Goal: Task Accomplishment & Management: Use online tool/utility

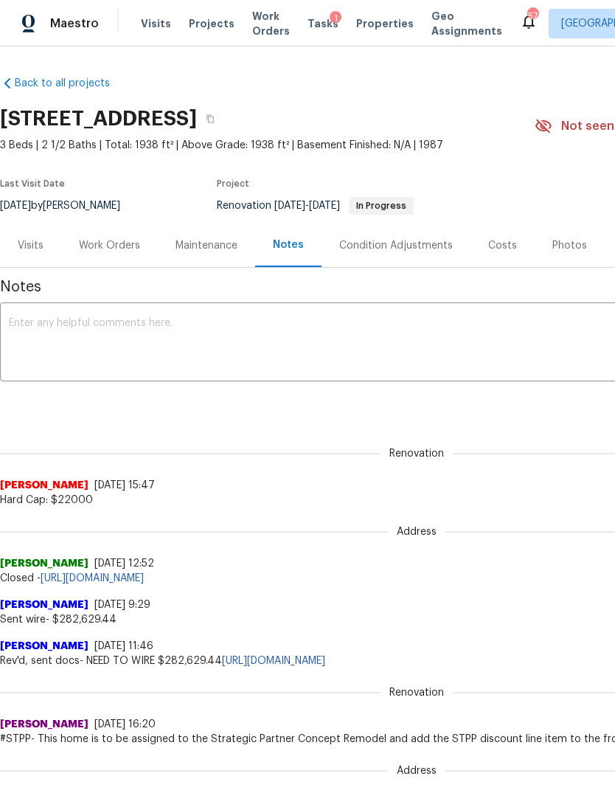
click at [114, 246] on div "Work Orders" at bounding box center [109, 245] width 61 height 15
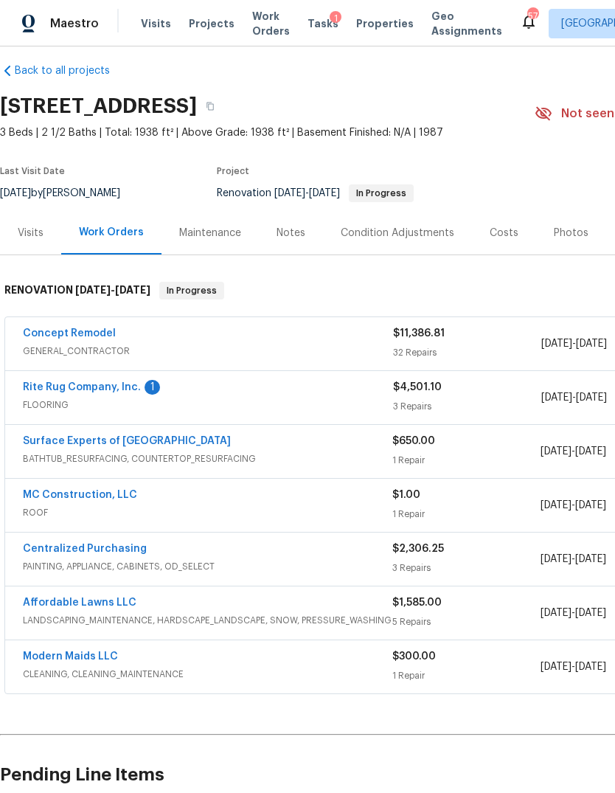
scroll to position [13, 0]
click at [64, 496] on link "MC Construction, LLC" at bounding box center [80, 495] width 114 height 10
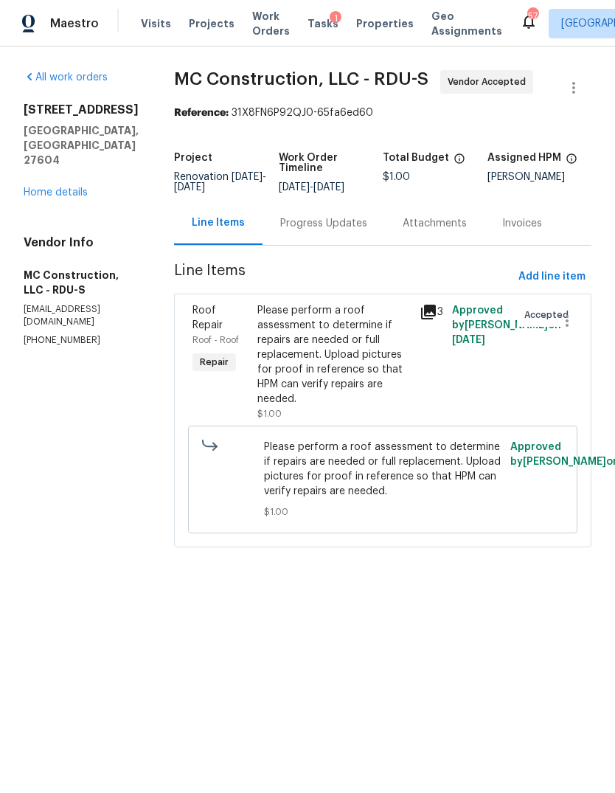
click at [330, 350] on div "Please perform a roof assessment to determine if repairs are needed or full rep…" at bounding box center [333, 354] width 153 height 103
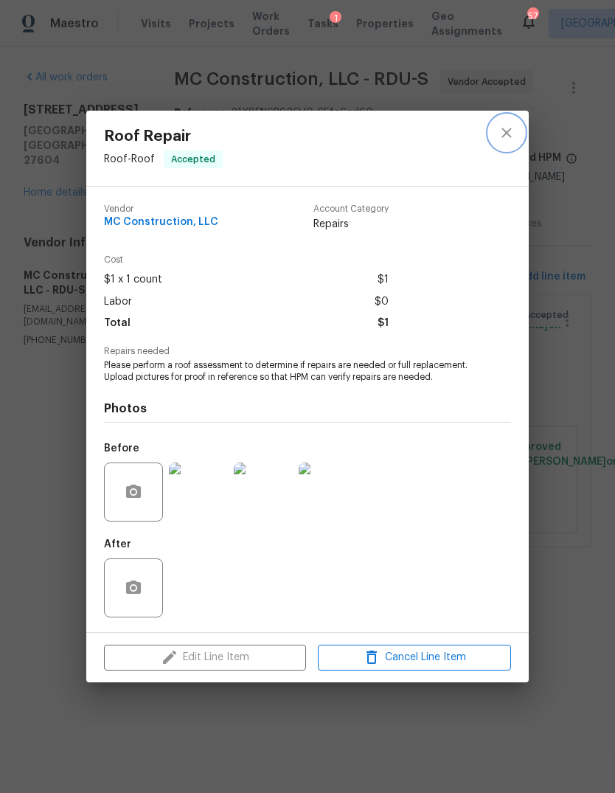
click at [489, 129] on button "close" at bounding box center [506, 132] width 35 height 35
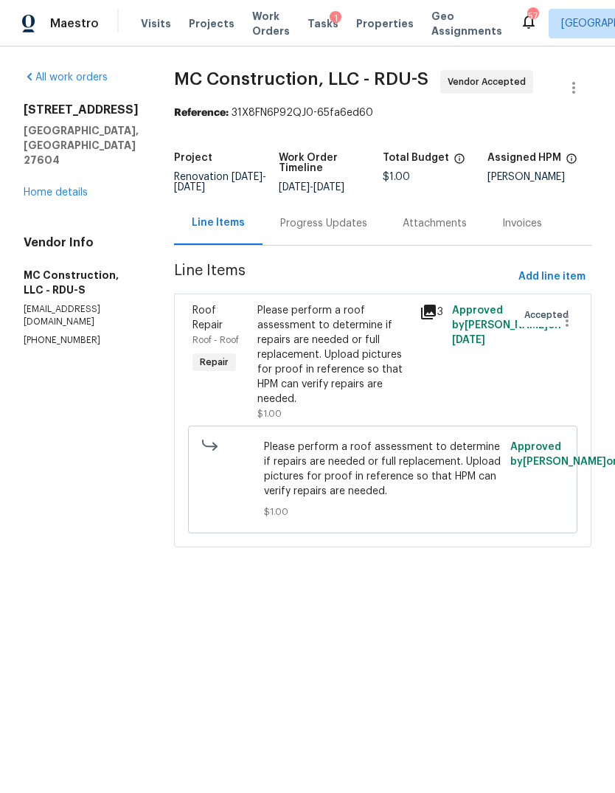
click at [55, 187] on link "Home details" at bounding box center [56, 192] width 64 height 10
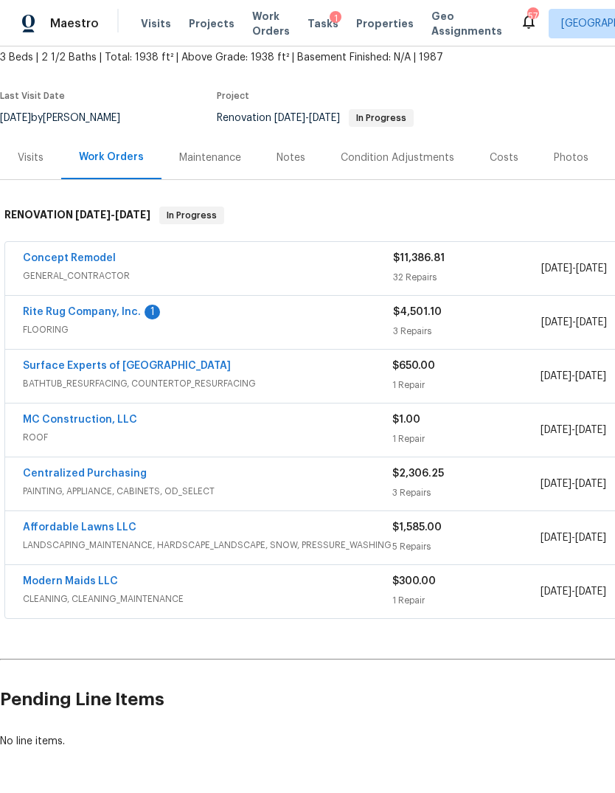
scroll to position [88, 0]
click at [107, 316] on link "Rite Rug Company, Inc." at bounding box center [82, 312] width 118 height 10
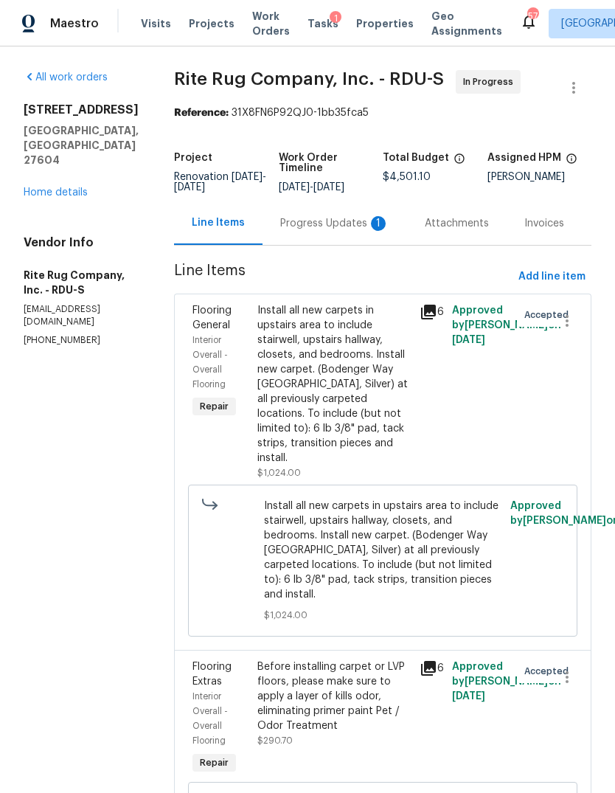
click at [83, 187] on link "Home details" at bounding box center [56, 192] width 64 height 10
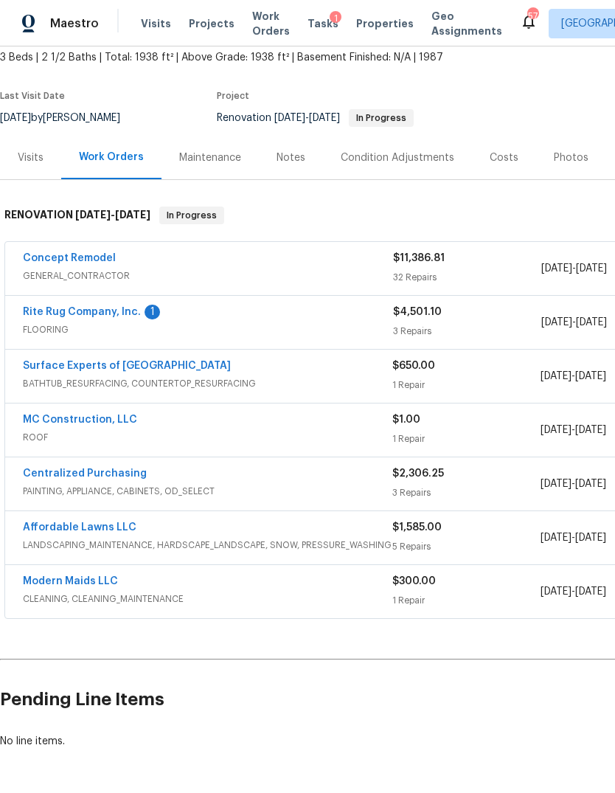
scroll to position [88, 0]
click at [52, 582] on link "Modern Maids LLC" at bounding box center [70, 581] width 95 height 10
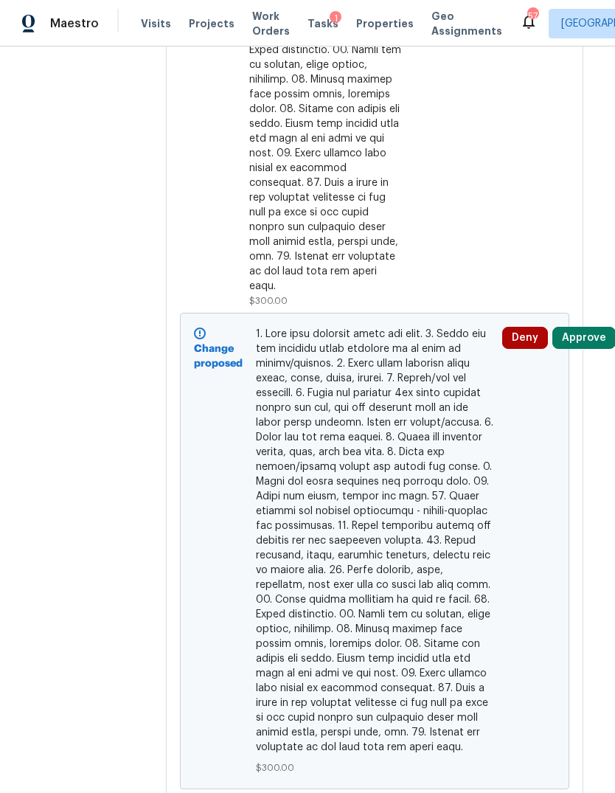
scroll to position [718, 8]
click at [589, 344] on button "Approve" at bounding box center [584, 338] width 63 height 22
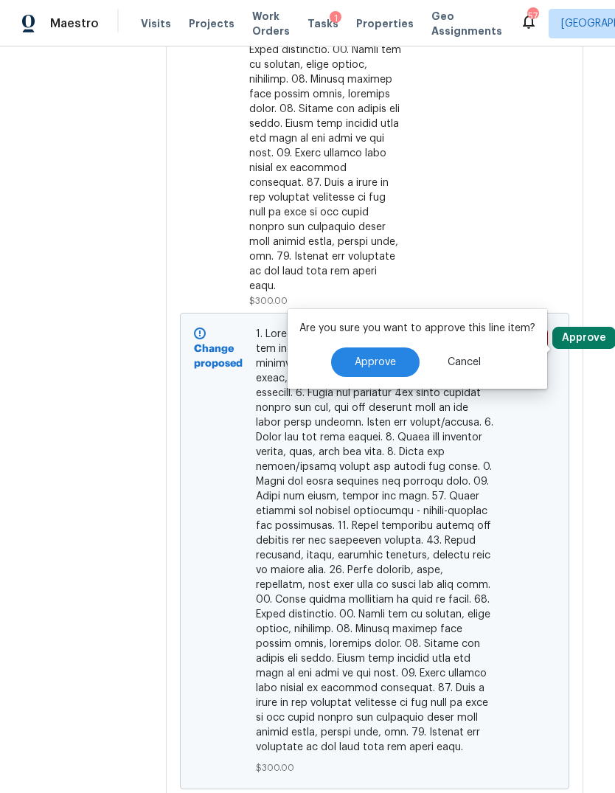
click at [374, 361] on span "Approve" at bounding box center [375, 362] width 41 height 11
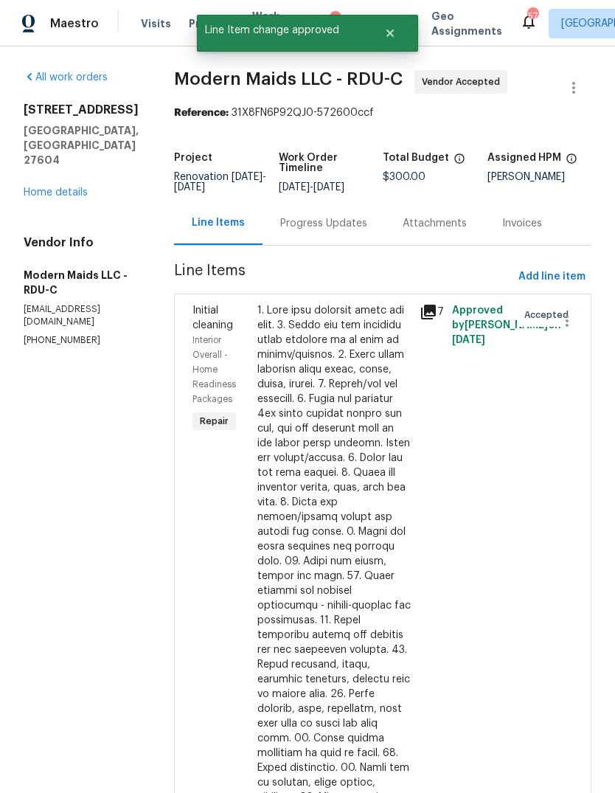
scroll to position [0, 0]
click at [66, 187] on link "Home details" at bounding box center [56, 192] width 64 height 10
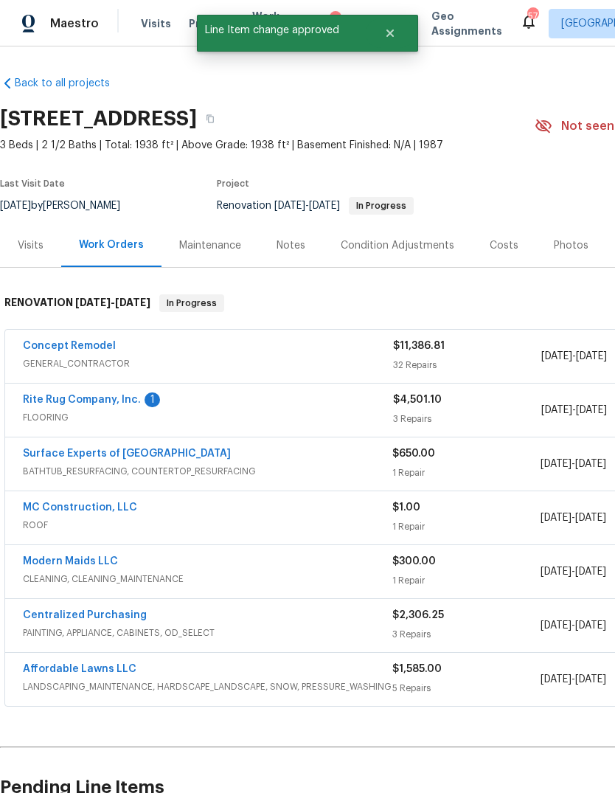
click at [118, 610] on link "Centralized Purchasing" at bounding box center [85, 615] width 124 height 10
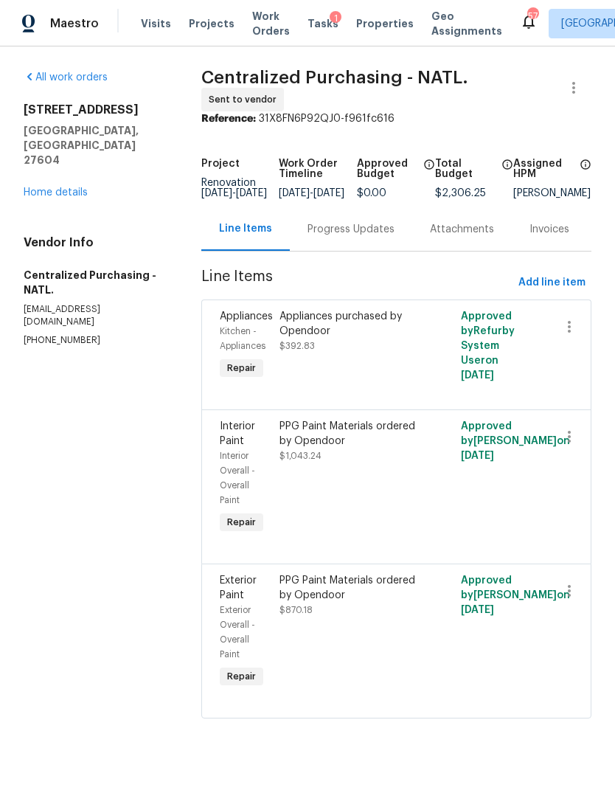
click at [66, 187] on link "Home details" at bounding box center [56, 192] width 64 height 10
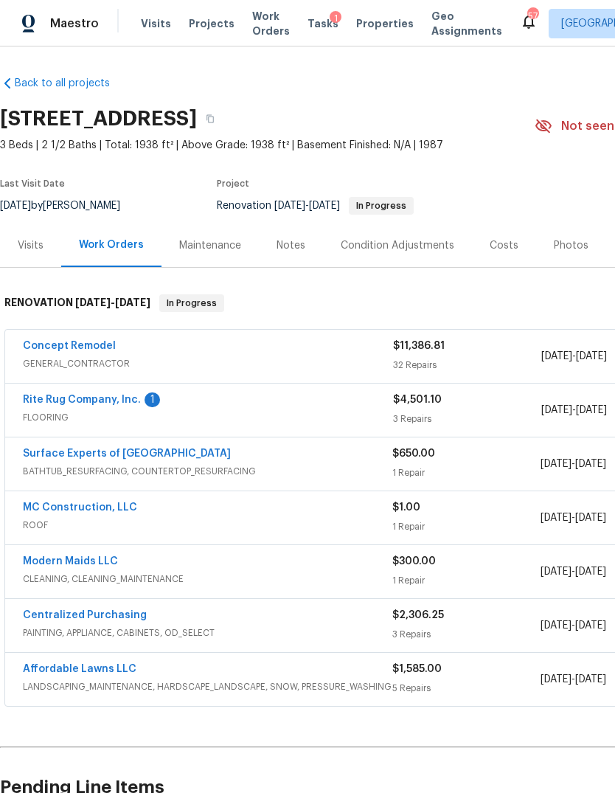
click at [116, 503] on link "MC Construction, LLC" at bounding box center [80, 507] width 114 height 10
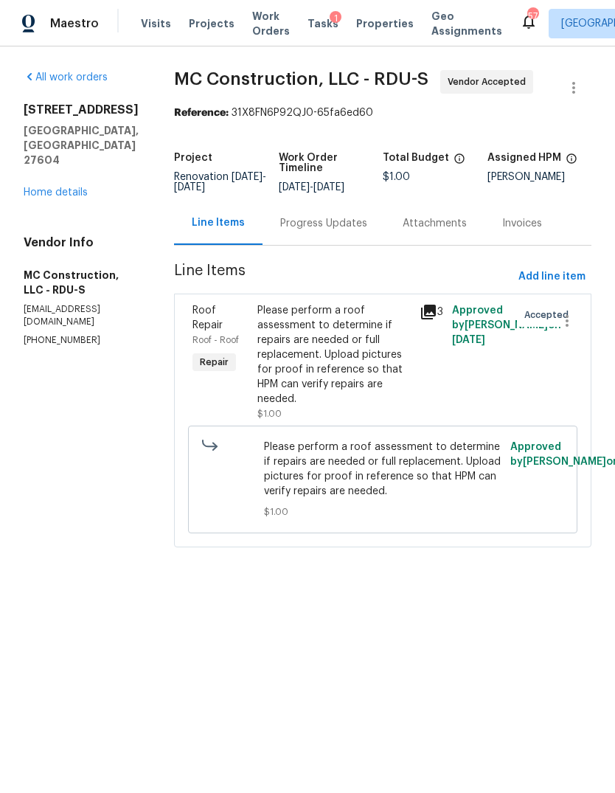
click at [329, 355] on div "Please perform a roof assessment to determine if repairs are needed or full rep…" at bounding box center [333, 354] width 153 height 103
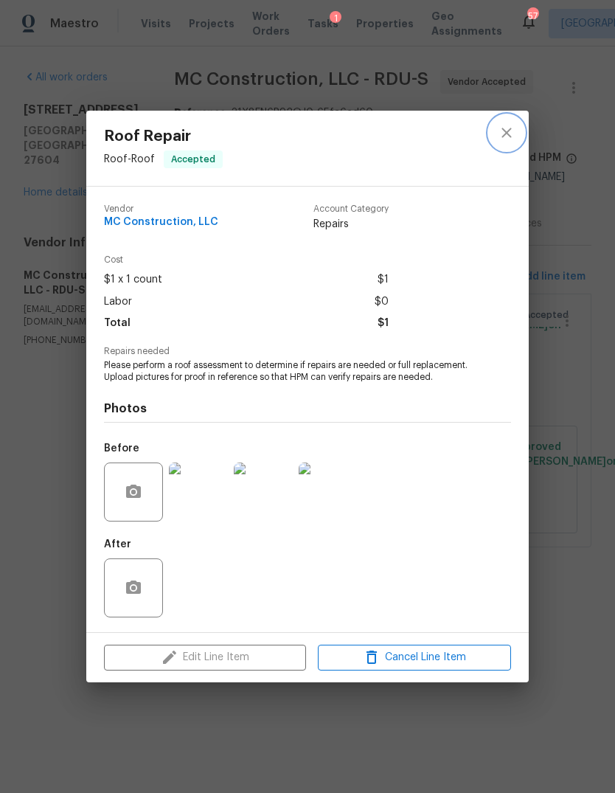
click at [502, 139] on icon "close" at bounding box center [507, 133] width 18 height 18
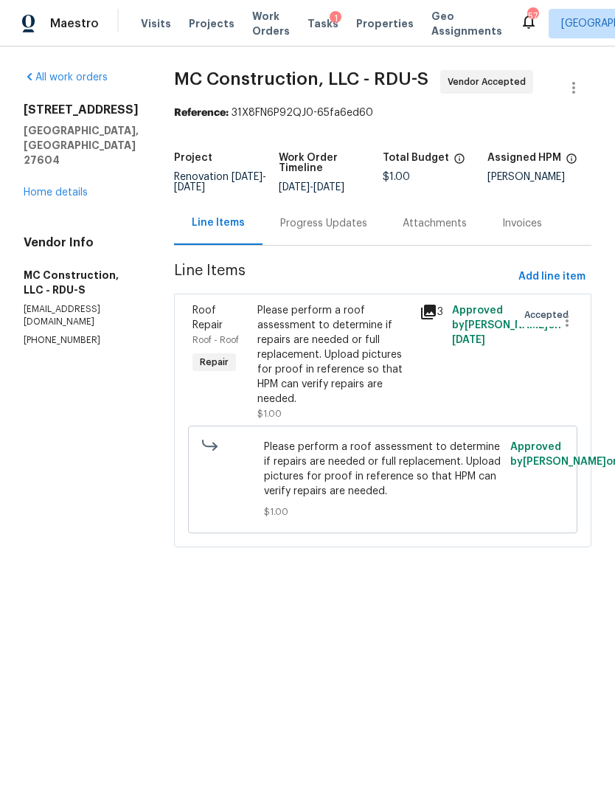
click at [71, 187] on link "Home details" at bounding box center [56, 192] width 64 height 10
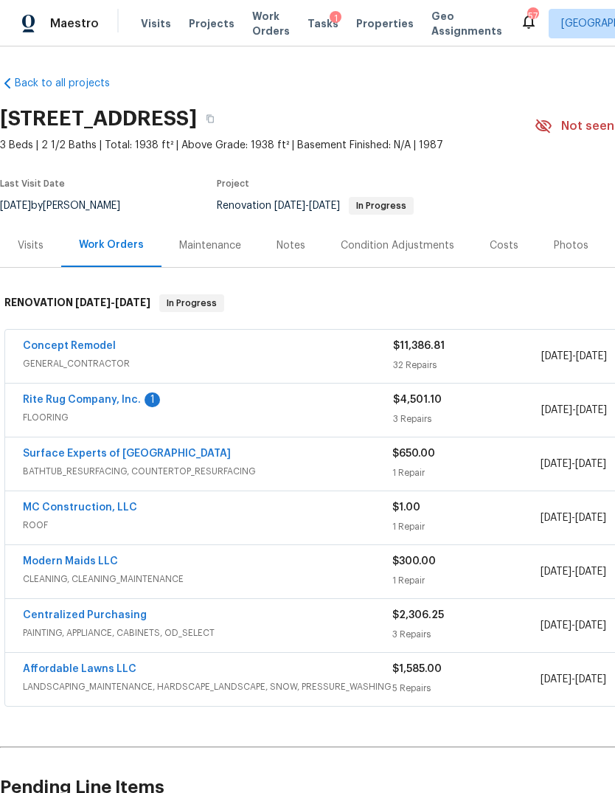
click at [120, 400] on link "Rite Rug Company, Inc." at bounding box center [82, 400] width 118 height 10
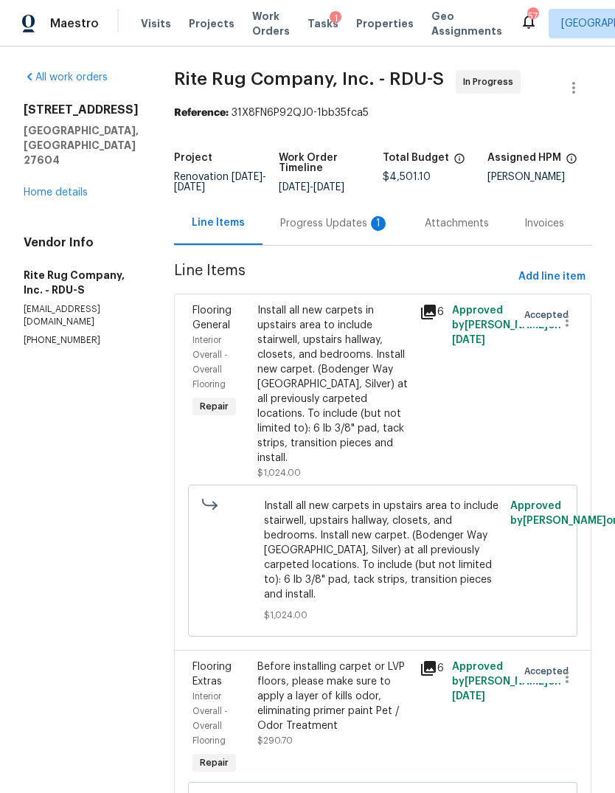
click at [72, 187] on link "Home details" at bounding box center [56, 192] width 64 height 10
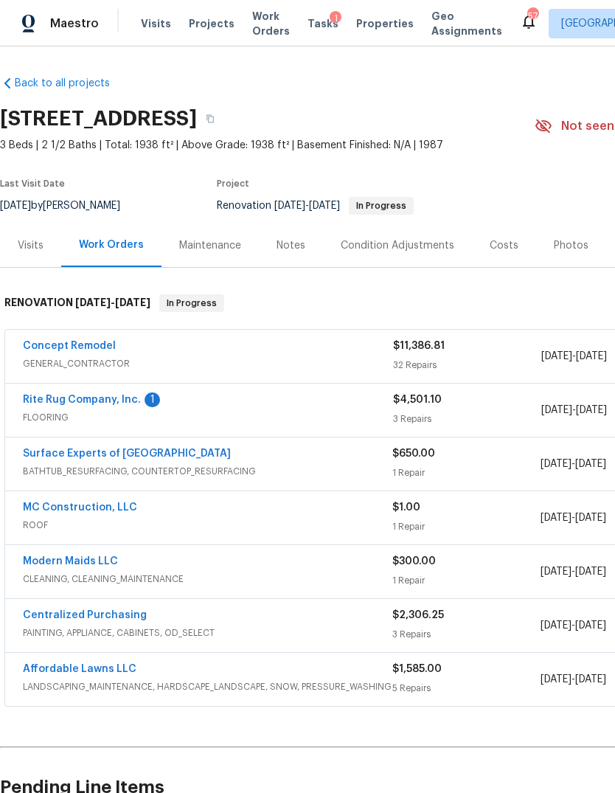
click at [156, 454] on link "Surface Experts of North Raleigh" at bounding box center [127, 453] width 208 height 10
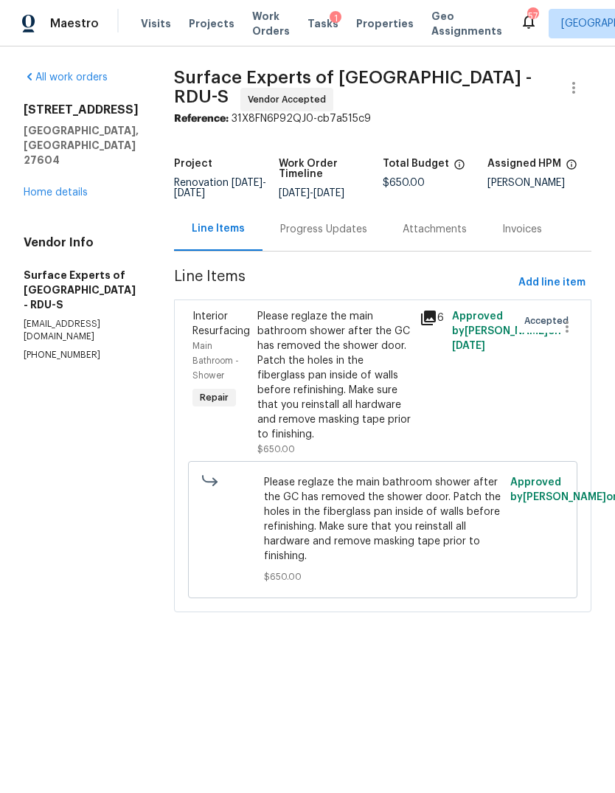
click at [72, 187] on link "Home details" at bounding box center [56, 192] width 64 height 10
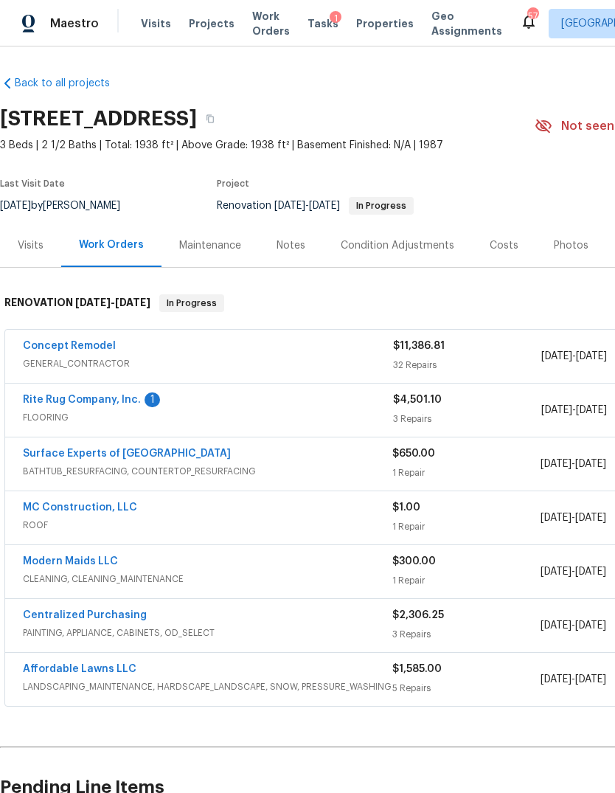
click at [109, 666] on link "Affordable Lawns LLC" at bounding box center [80, 669] width 114 height 10
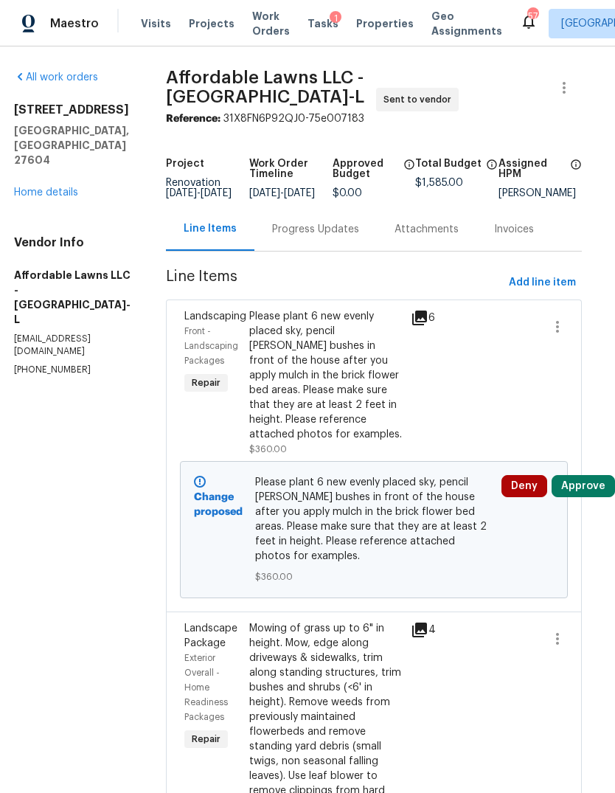
scroll to position [0, 9]
click at [592, 488] on button "Approve" at bounding box center [584, 486] width 63 height 22
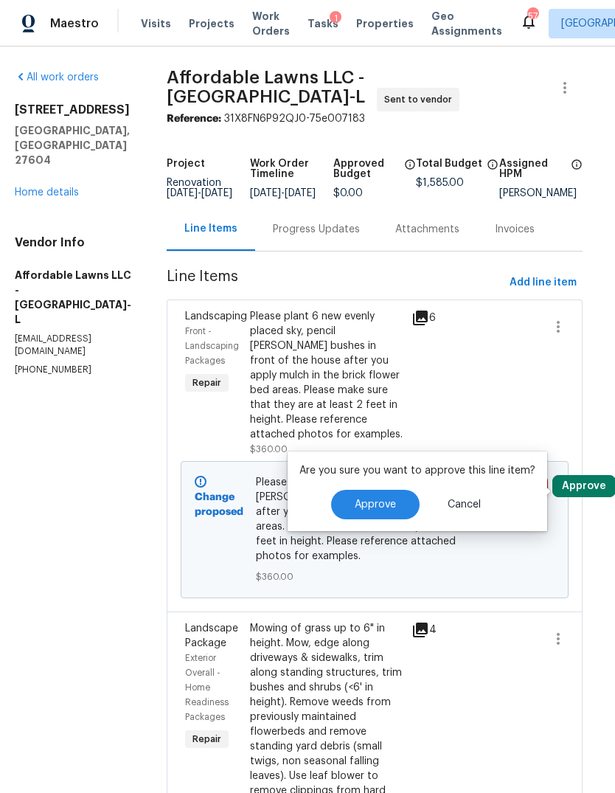
click at [368, 496] on button "Approve" at bounding box center [375, 505] width 89 height 30
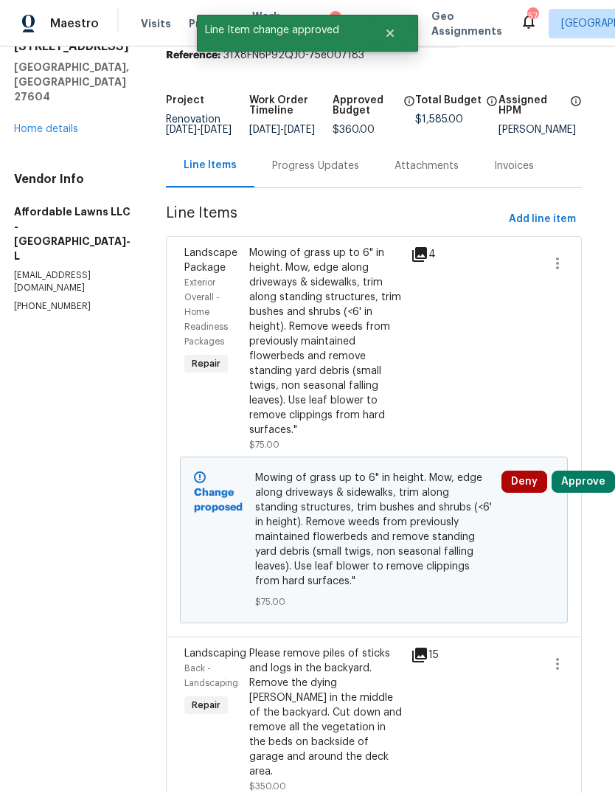
scroll to position [63, 9]
click at [594, 491] on button "Approve" at bounding box center [584, 482] width 63 height 22
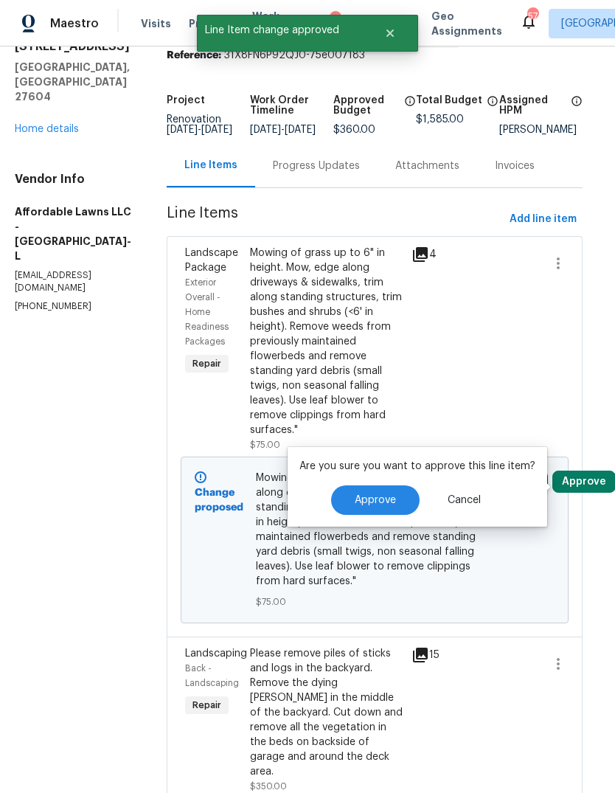
click at [396, 499] on button "Approve" at bounding box center [375, 500] width 89 height 30
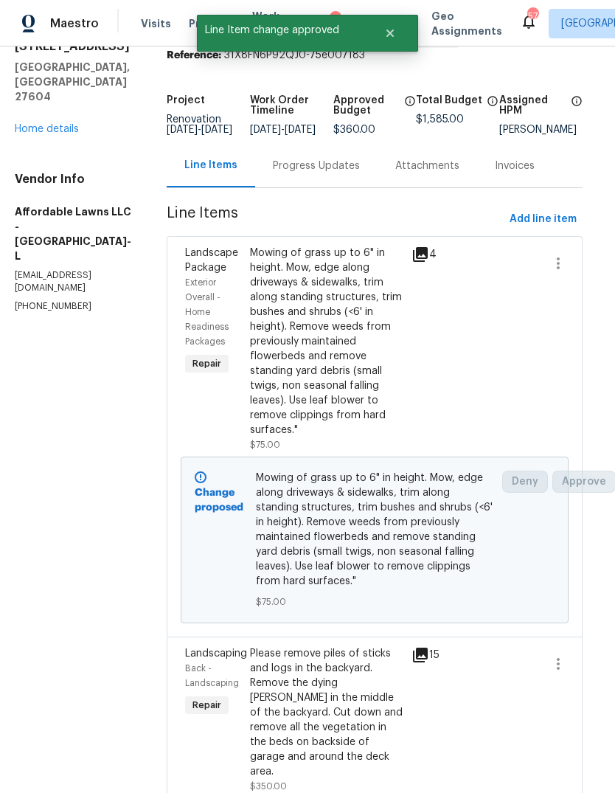
scroll to position [0, 0]
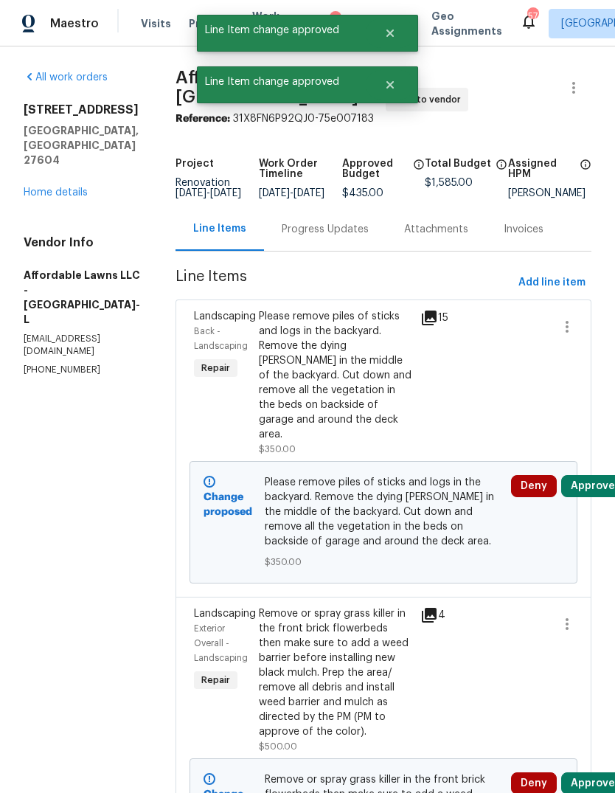
click at [593, 478] on button "Approve" at bounding box center [592, 486] width 63 height 22
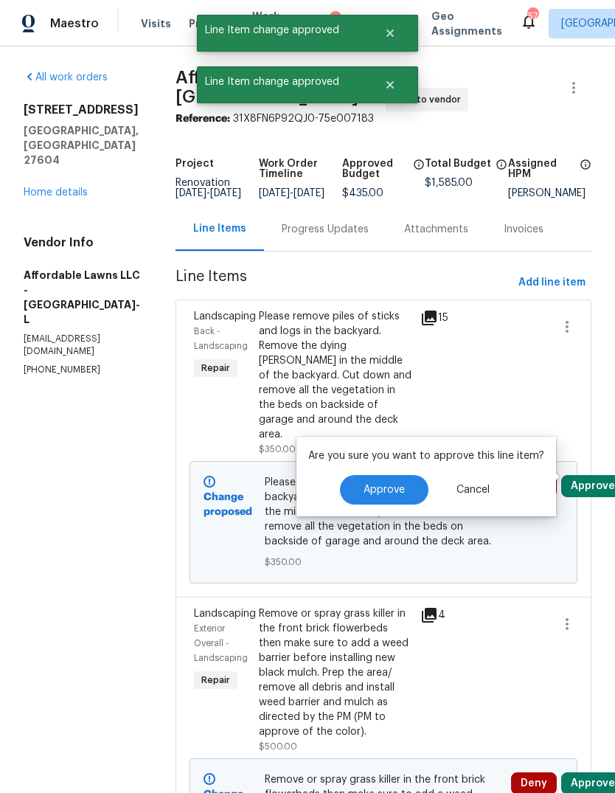
click at [392, 495] on span "Approve" at bounding box center [384, 490] width 41 height 11
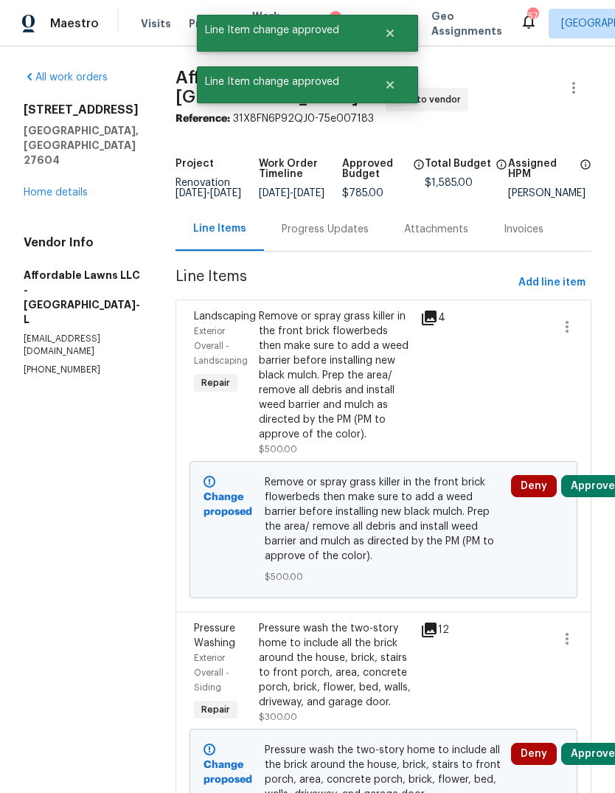
click at [596, 491] on button "Approve" at bounding box center [592, 486] width 63 height 22
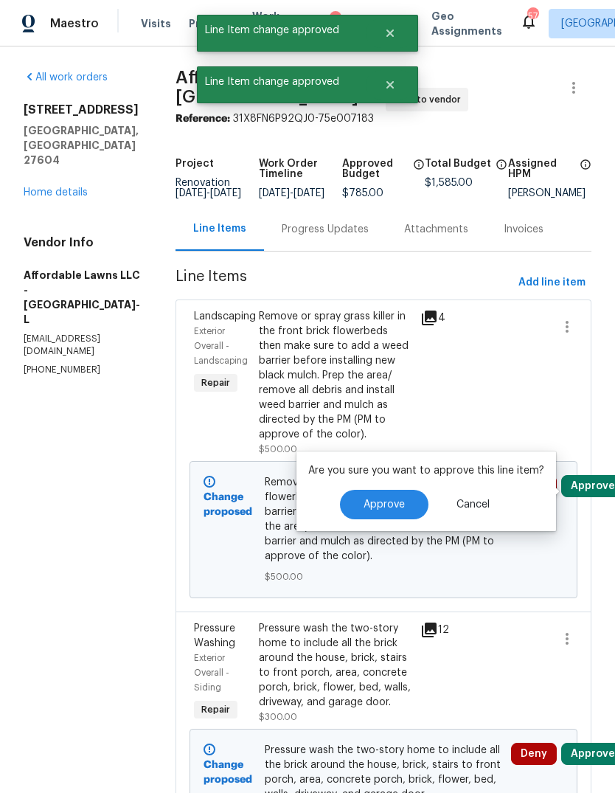
click at [398, 501] on span "Approve" at bounding box center [384, 504] width 41 height 11
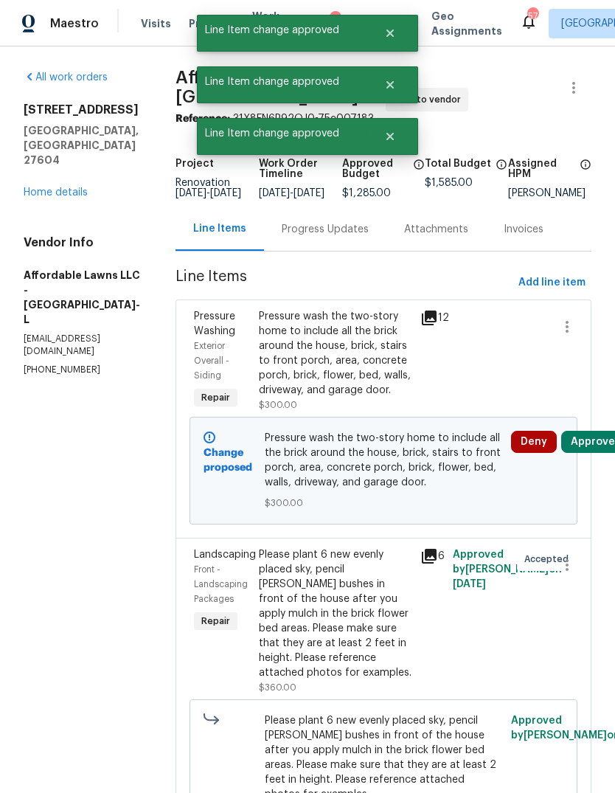
click at [601, 453] on button "Approve" at bounding box center [592, 442] width 63 height 22
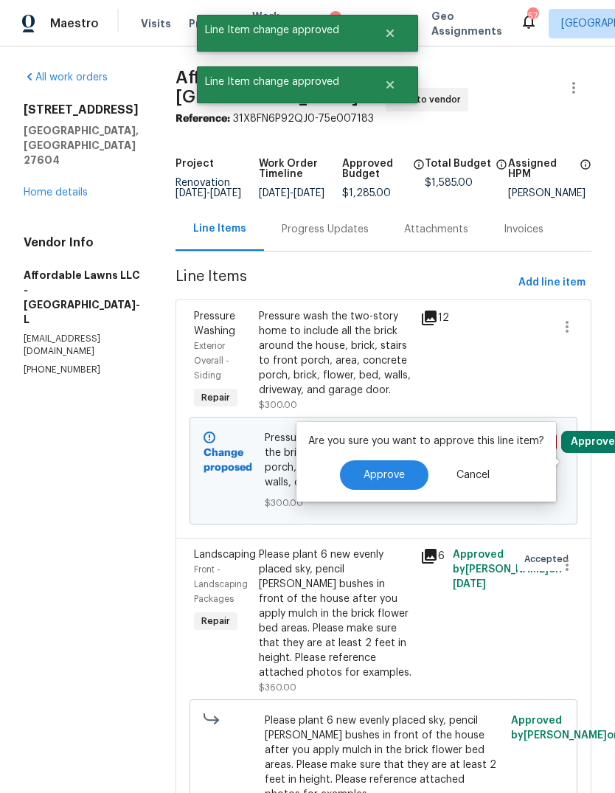
click at [389, 477] on span "Approve" at bounding box center [384, 475] width 41 height 11
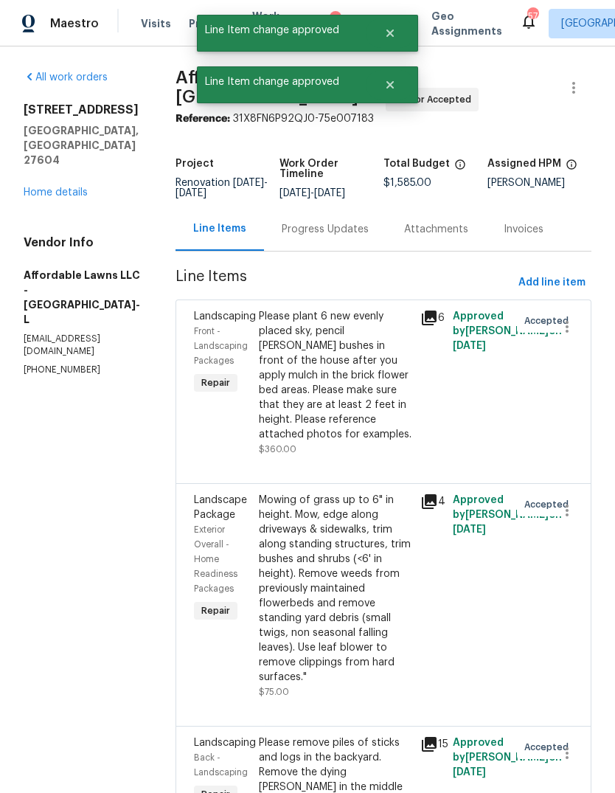
click at [75, 187] on link "Home details" at bounding box center [56, 192] width 64 height 10
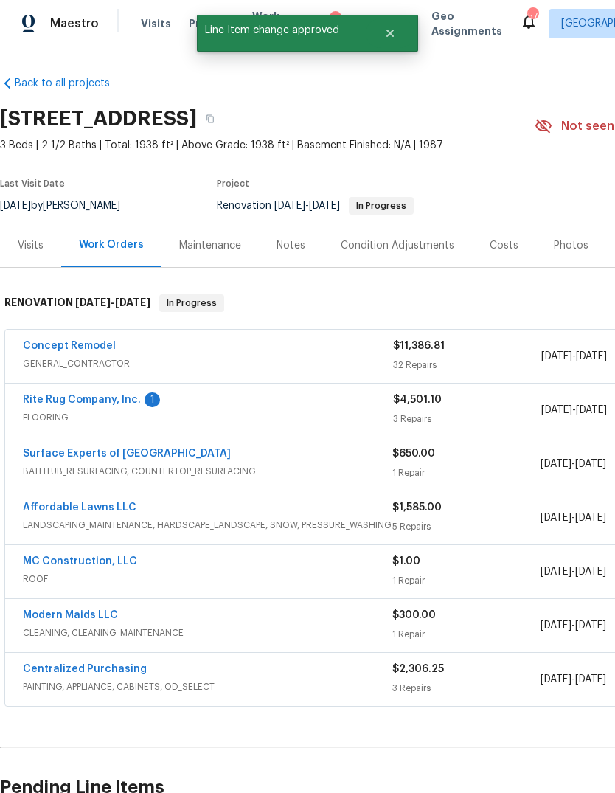
click at [108, 561] on link "MC Construction, LLC" at bounding box center [80, 561] width 114 height 10
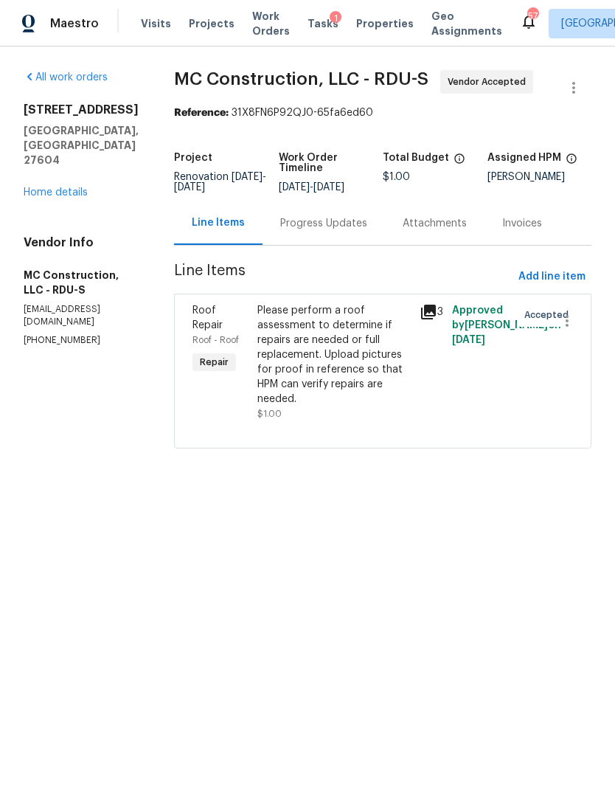
click at [322, 335] on div "Please perform a roof assessment to determine if repairs are needed or full rep…" at bounding box center [333, 354] width 153 height 103
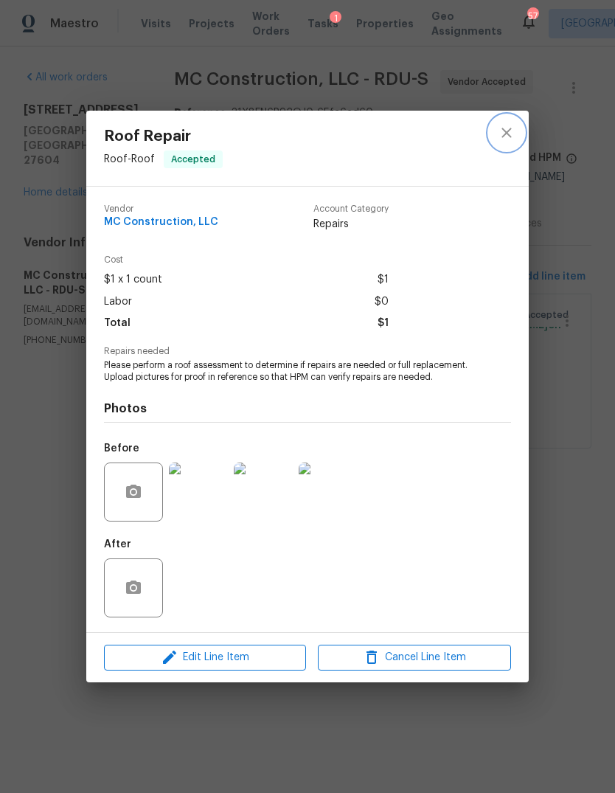
click at [508, 130] on icon "close" at bounding box center [507, 133] width 10 height 10
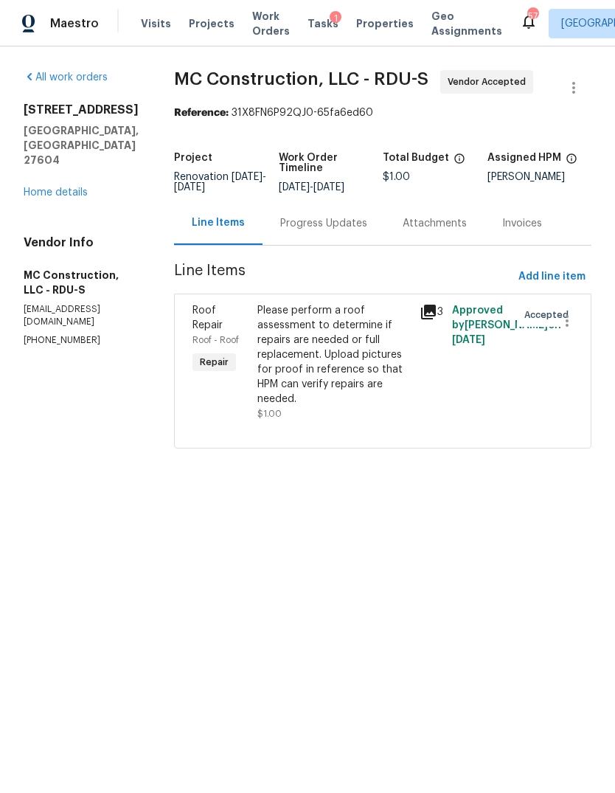
click at [60, 187] on link "Home details" at bounding box center [56, 192] width 64 height 10
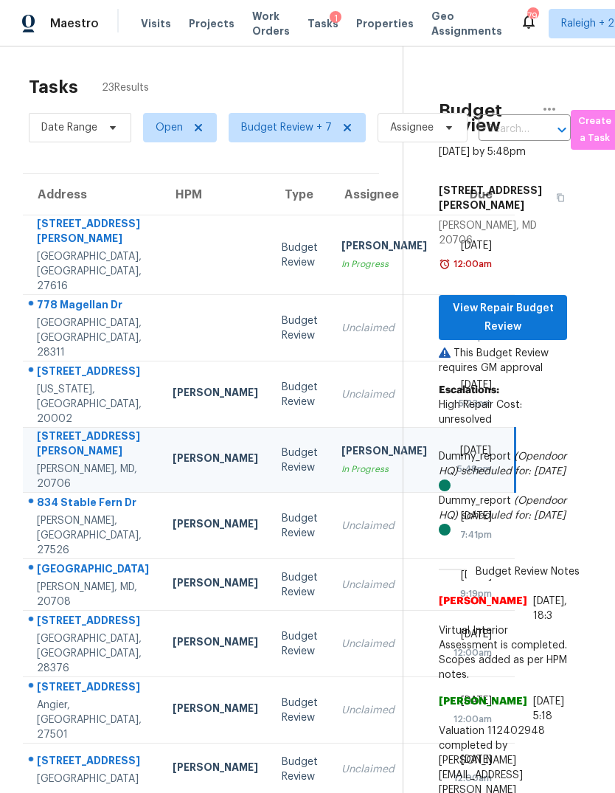
scroll to position [-1, 24]
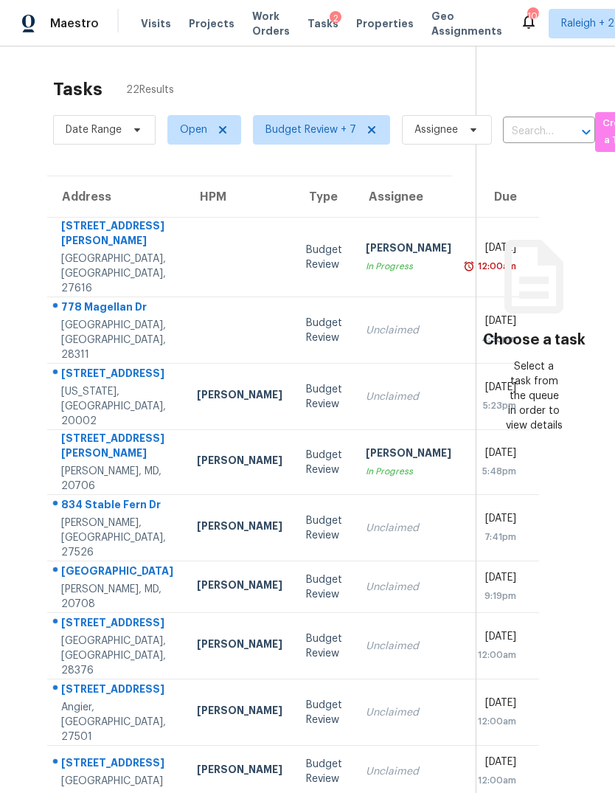
click at [185, 245] on td at bounding box center [239, 258] width 109 height 80
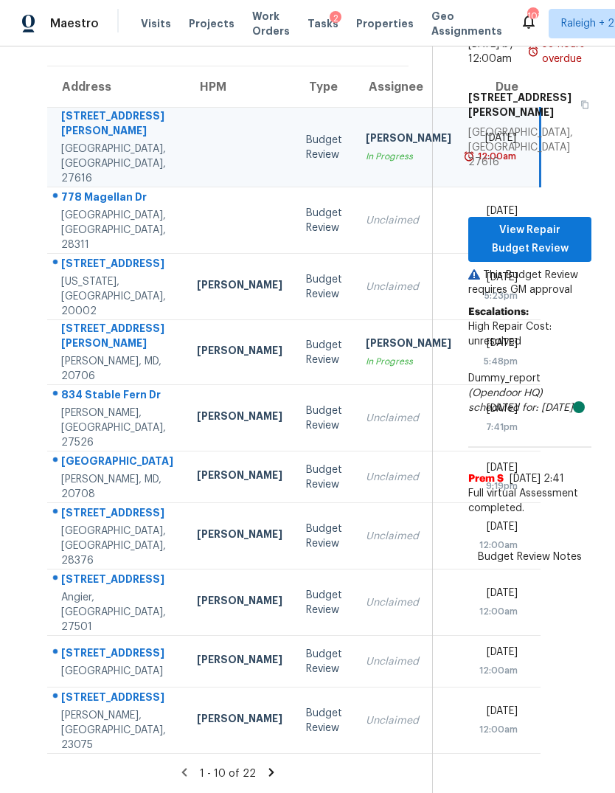
scroll to position [55, 0]
click at [559, 221] on span "View Repair Budget Review" at bounding box center [530, 239] width 100 height 36
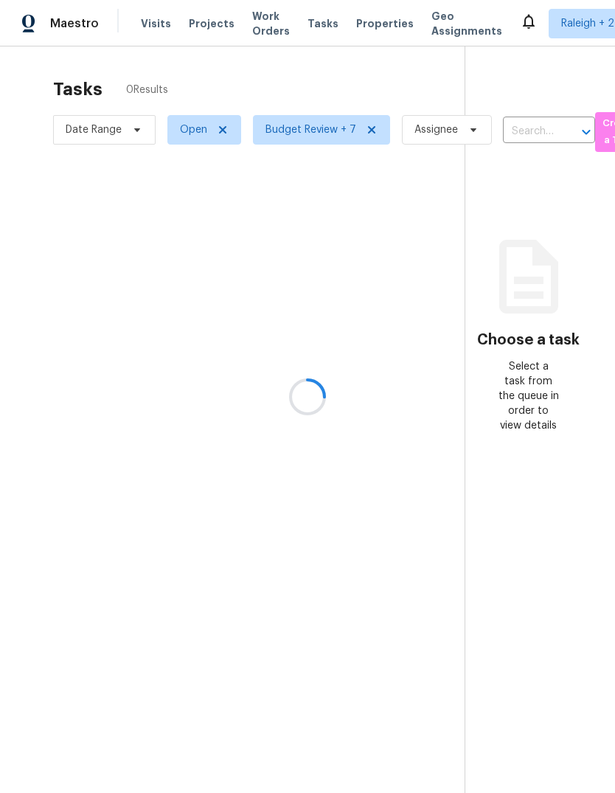
scroll to position [55, 0]
